Goal: Transaction & Acquisition: Purchase product/service

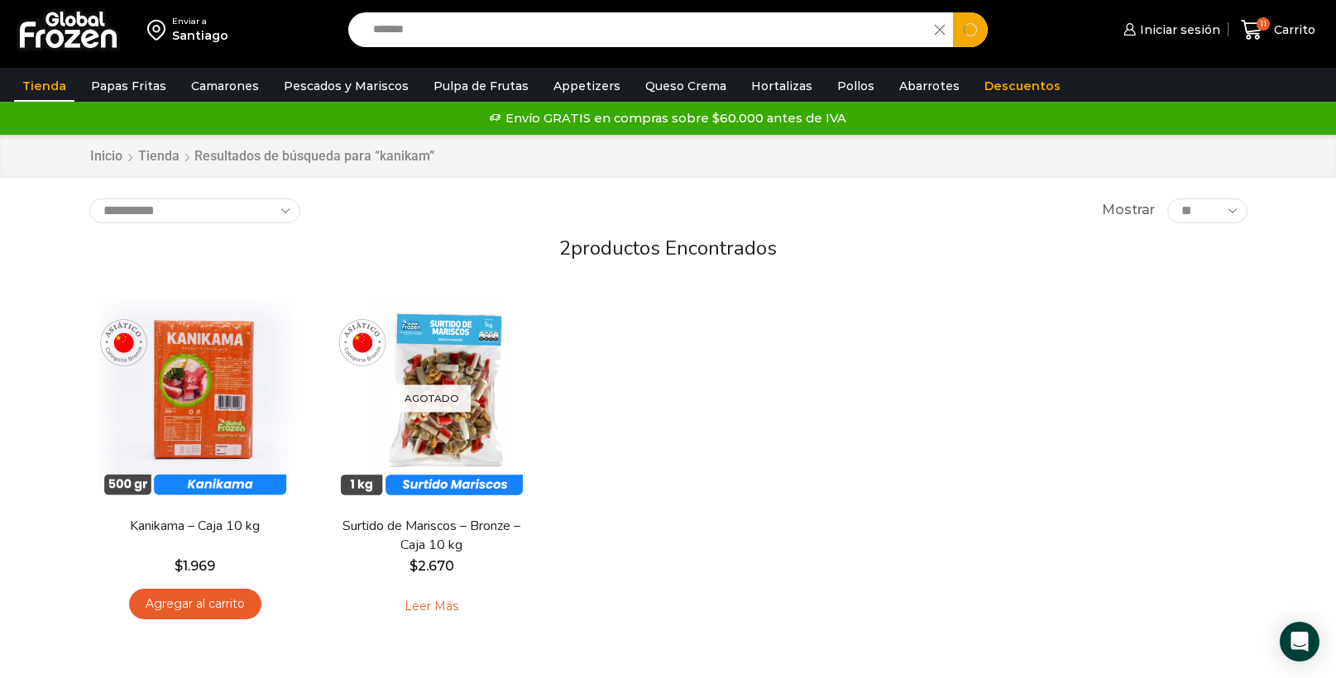
drag, startPoint x: 458, startPoint y: 38, endPoint x: 223, endPoint y: -25, distance: 242.5
click at [365, 12] on input "*******" at bounding box center [646, 29] width 562 height 35
type input "*******"
click at [953, 12] on button "Search" at bounding box center [970, 29] width 35 height 35
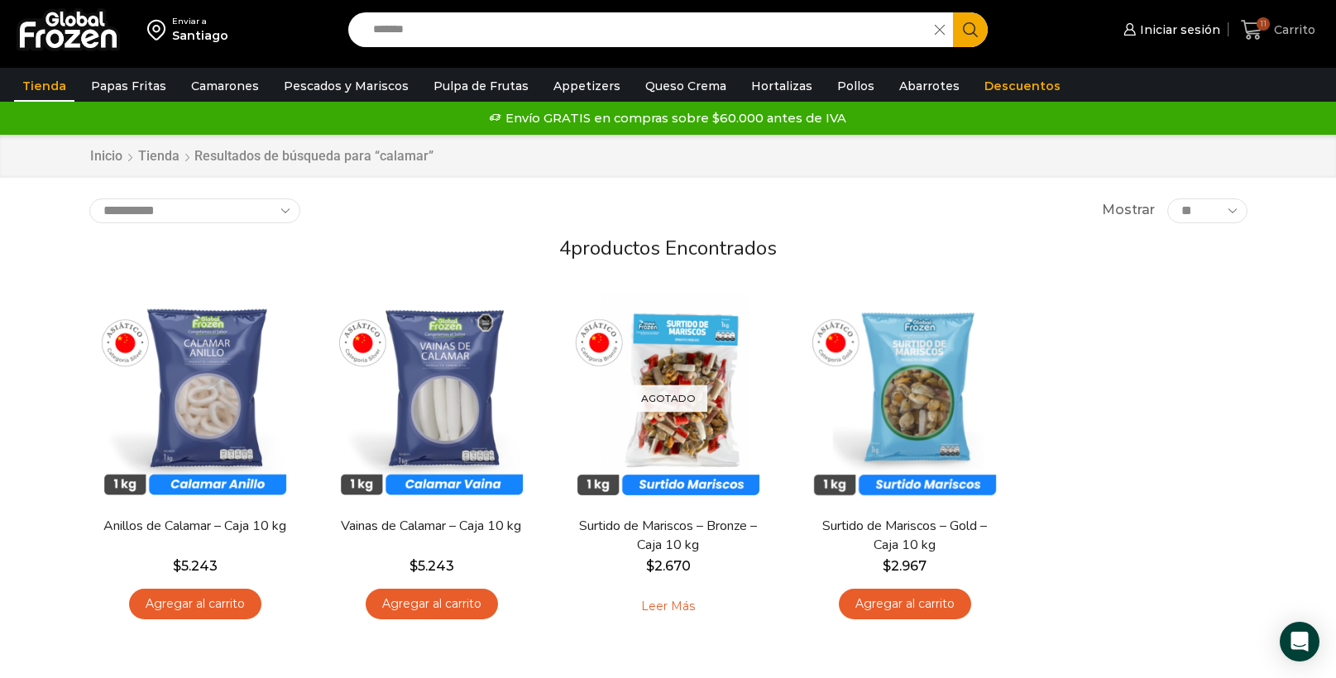
click at [1259, 42] on link "11 [GEOGRAPHIC_DATA]" at bounding box center [1278, 30] width 83 height 39
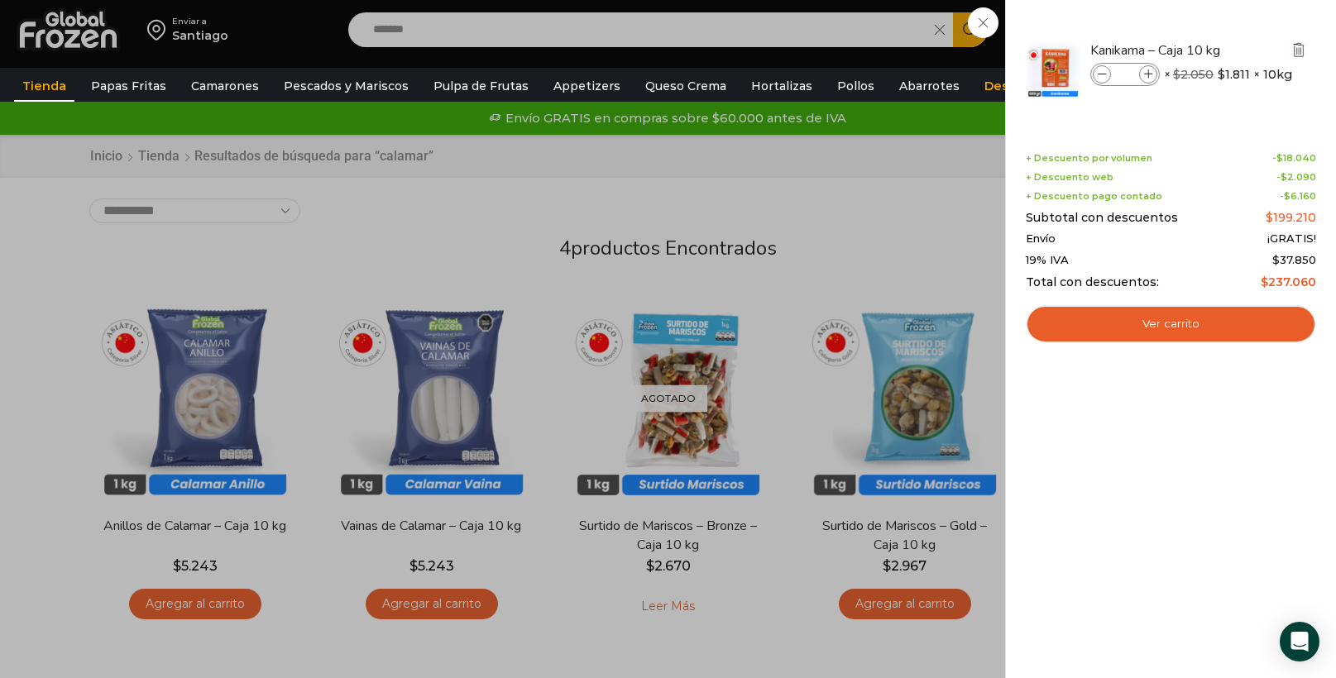
click at [1307, 41] on icon "Eliminar Kanikama – Caja 10 kg del carrito" at bounding box center [1299, 50] width 18 height 18
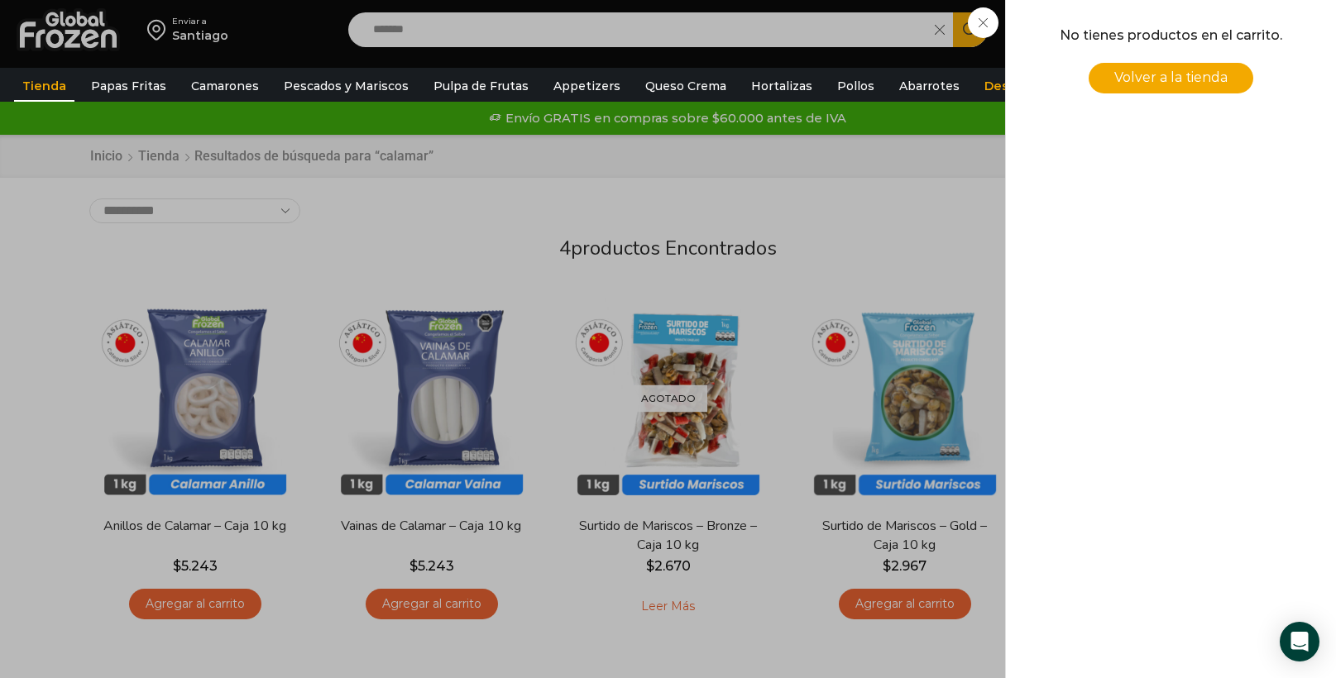
click at [1237, 50] on div "0 [GEOGRAPHIC_DATA] 0 0 Shopping Cart No tienes productos en el carrito. Volver…" at bounding box center [1278, 30] width 83 height 39
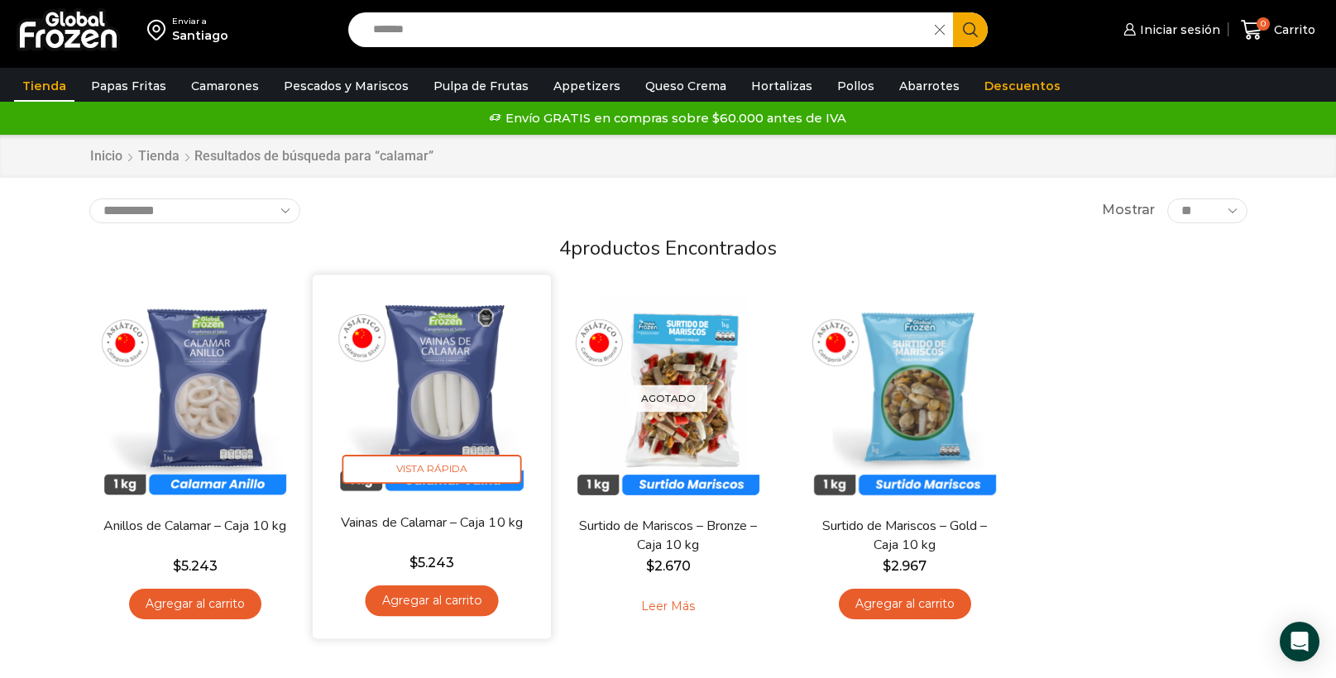
click at [434, 611] on link "Agregar al carrito" at bounding box center [431, 601] width 133 height 31
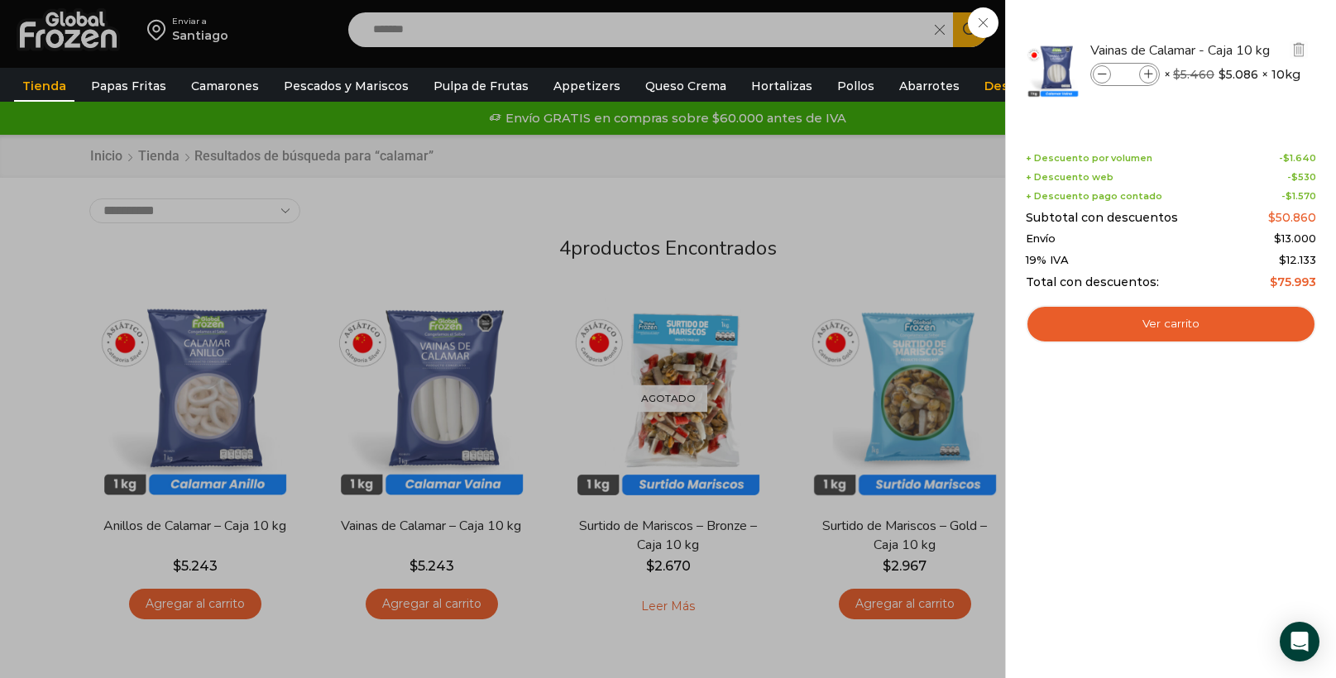
click at [1146, 81] on span at bounding box center [1148, 74] width 18 height 18
click at [1146, 82] on span at bounding box center [1148, 74] width 18 height 18
click at [1145, 82] on span at bounding box center [1148, 74] width 18 height 18
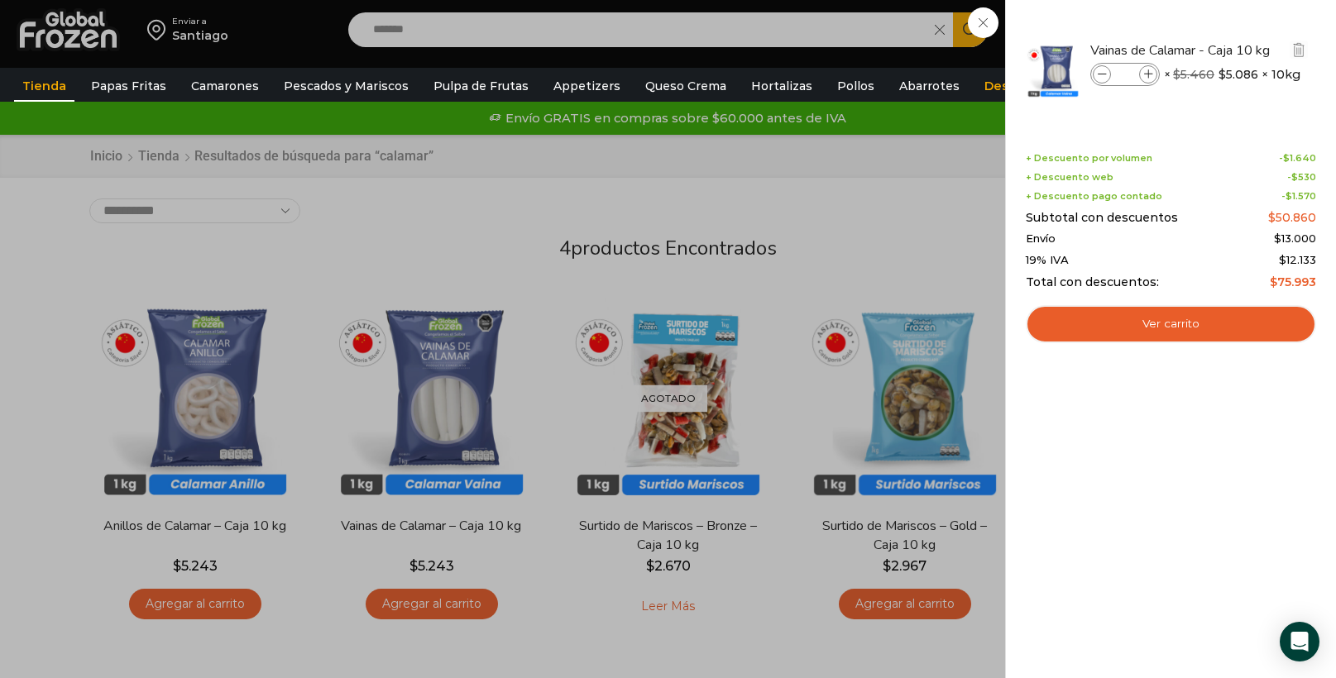
click at [1145, 82] on span at bounding box center [1148, 74] width 18 height 18
click at [1155, 74] on span at bounding box center [1148, 74] width 18 height 18
click at [1153, 77] on icon at bounding box center [1148, 74] width 9 height 9
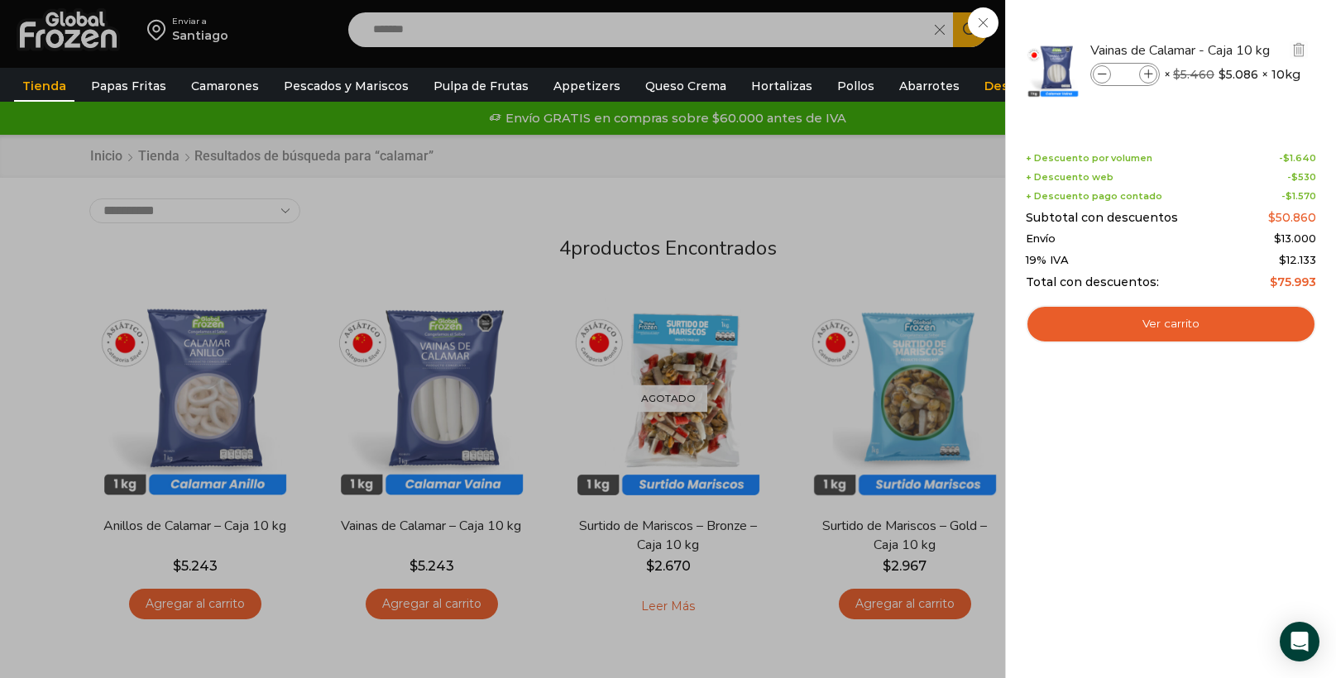
type input "**"
click at [1254, 541] on div "1 Shopping Cart Vainas de Calamar - Caja 10 kg Vainas de Calamar - Caja 10 kg c…" at bounding box center [1171, 339] width 290 height 629
click at [1166, 525] on div "11 Shopping Cart Vainas de Calamar - Caja 10 kg Vainas de Calamar - Caja 10 kg …" at bounding box center [1171, 339] width 290 height 629
